Goal: Information Seeking & Learning: Learn about a topic

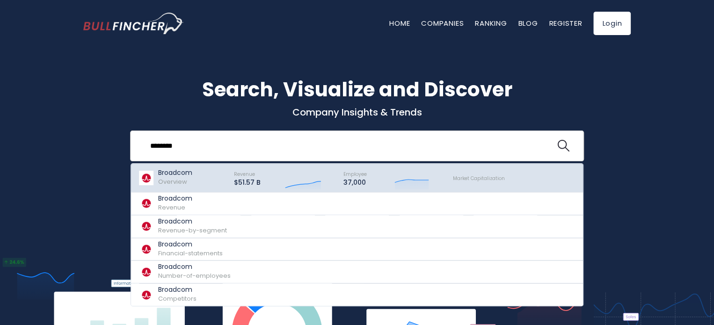
type input "********"
click at [178, 175] on p "Broadcom" at bounding box center [175, 173] width 34 height 8
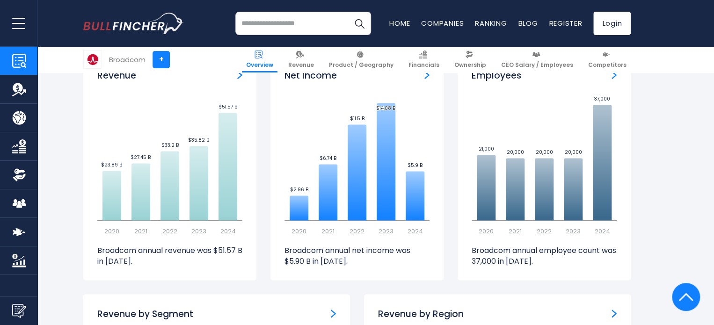
scroll to position [655, 0]
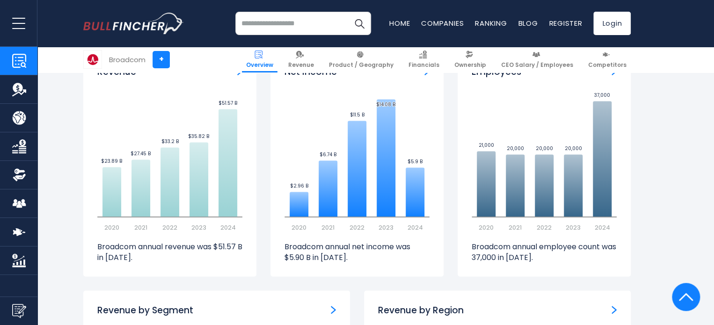
click at [23, 17] on button "open menu" at bounding box center [18, 23] width 37 height 46
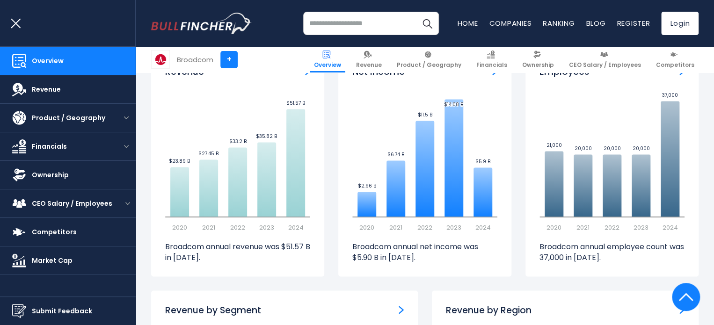
click at [23, 17] on button "open menu" at bounding box center [18, 23] width 37 height 46
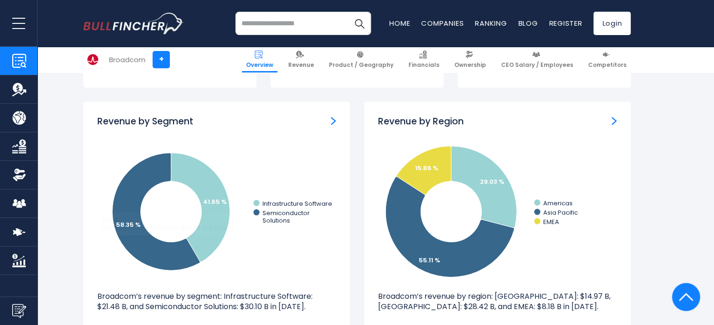
scroll to position [842, 0]
